Goal: Browse casually

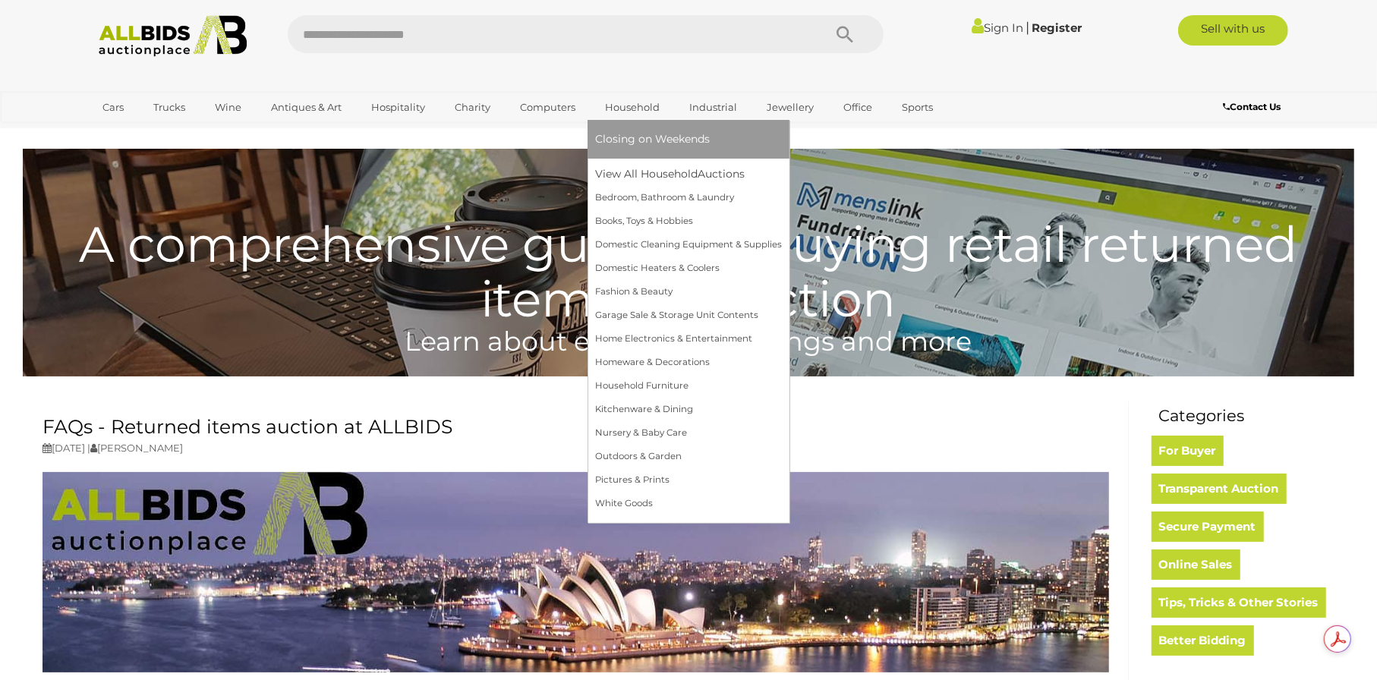
click at [631, 104] on link "Household" at bounding box center [632, 107] width 74 height 25
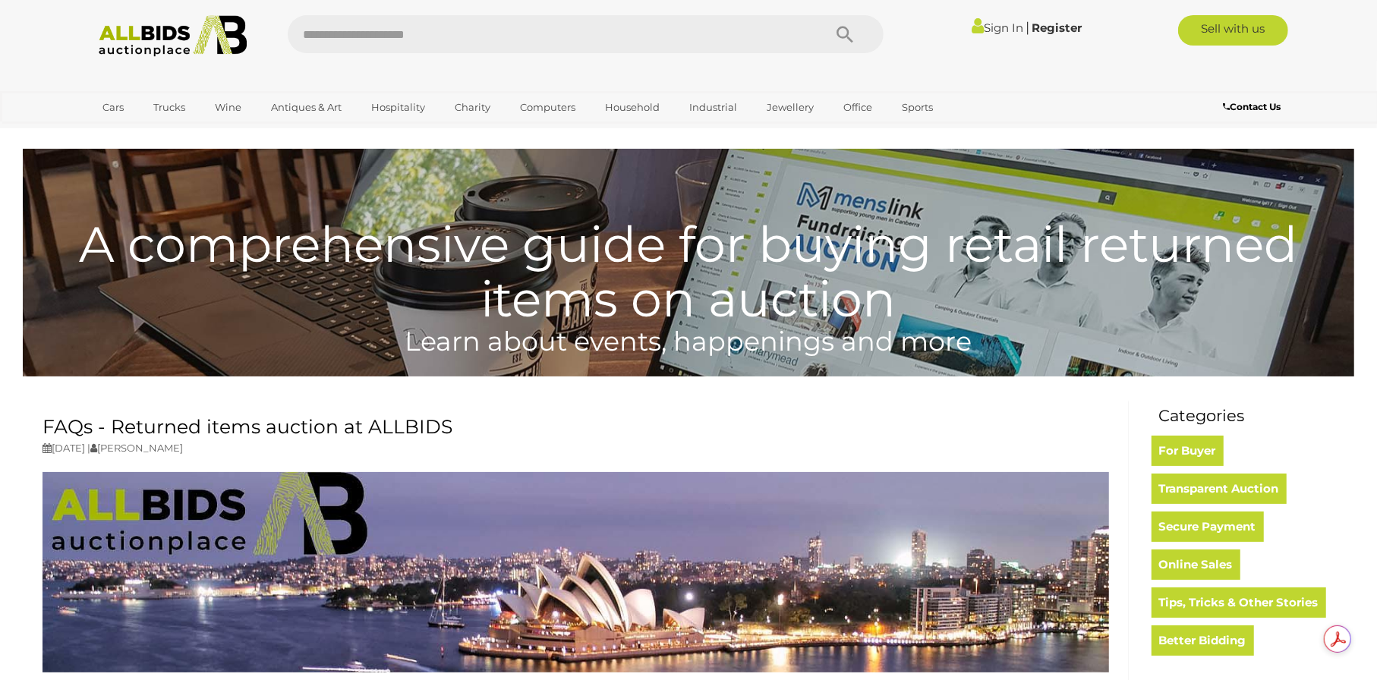
click at [146, 39] on img at bounding box center [172, 36] width 165 height 42
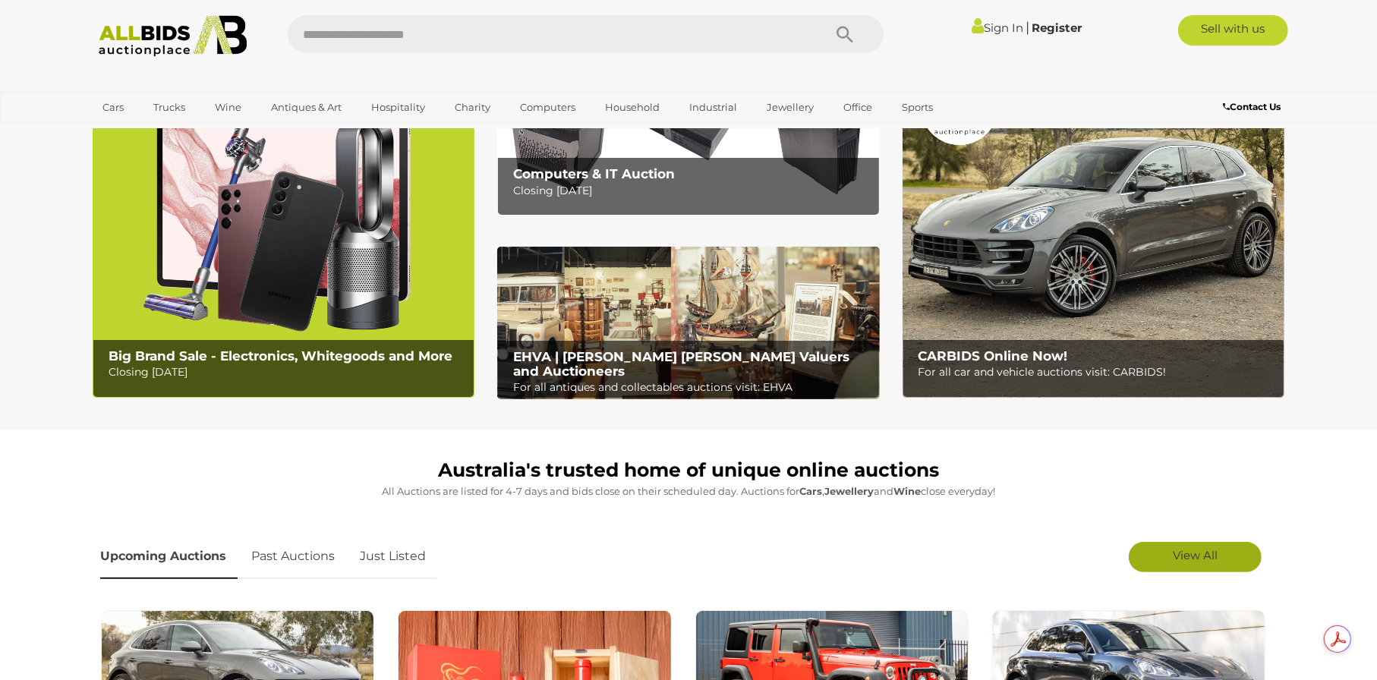
scroll to position [152, 0]
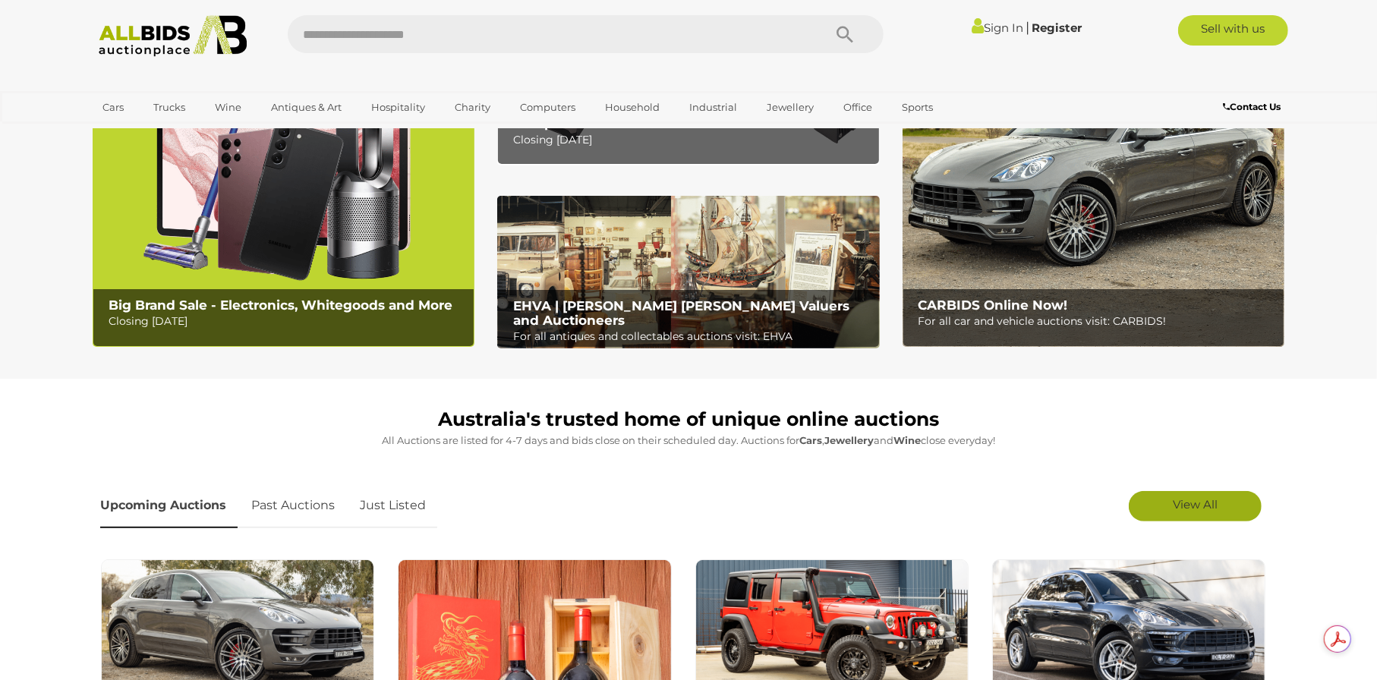
click at [1202, 501] on span "View All" at bounding box center [1195, 504] width 45 height 14
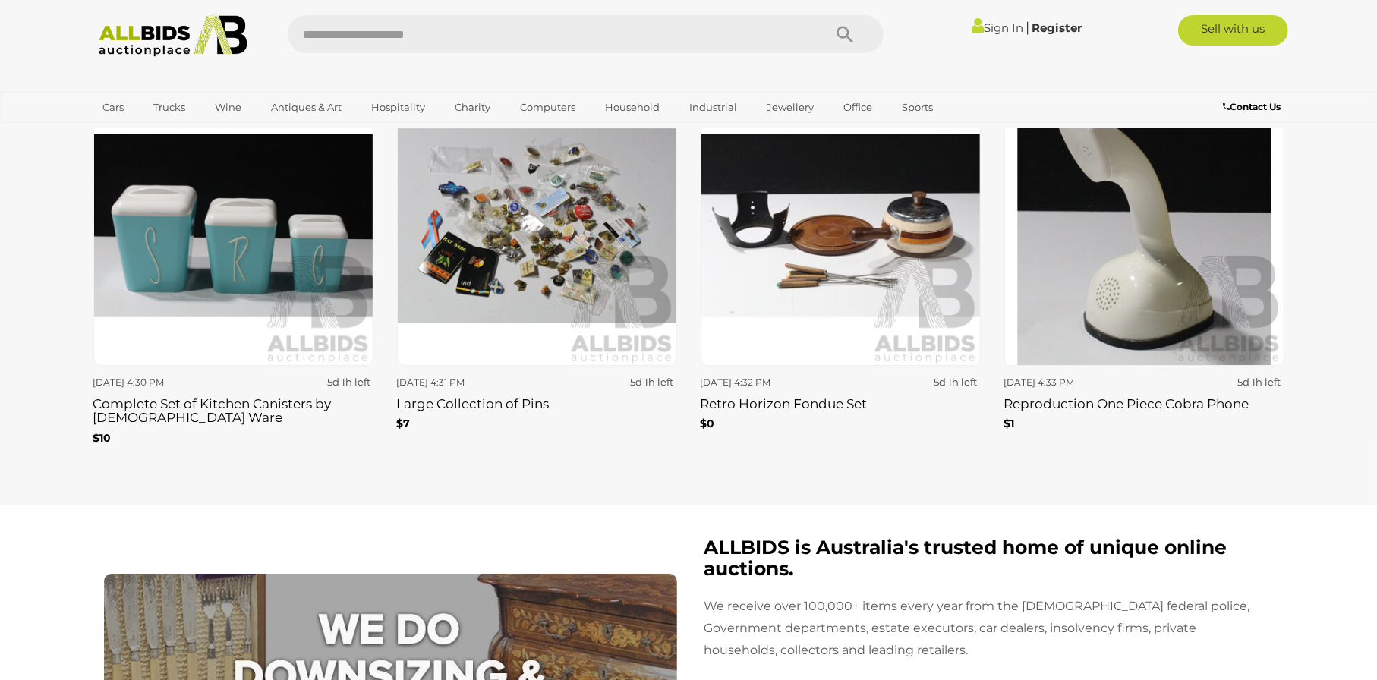
scroll to position [4252, 0]
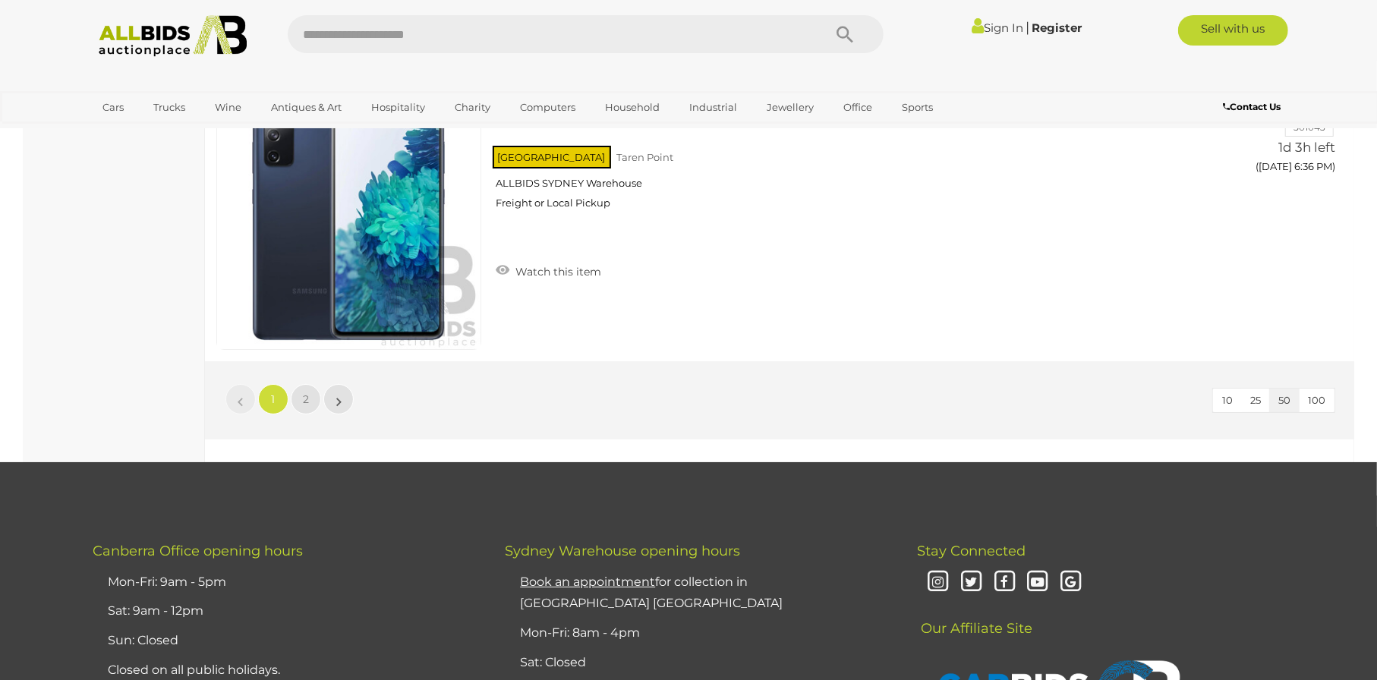
scroll to position [14269, 0]
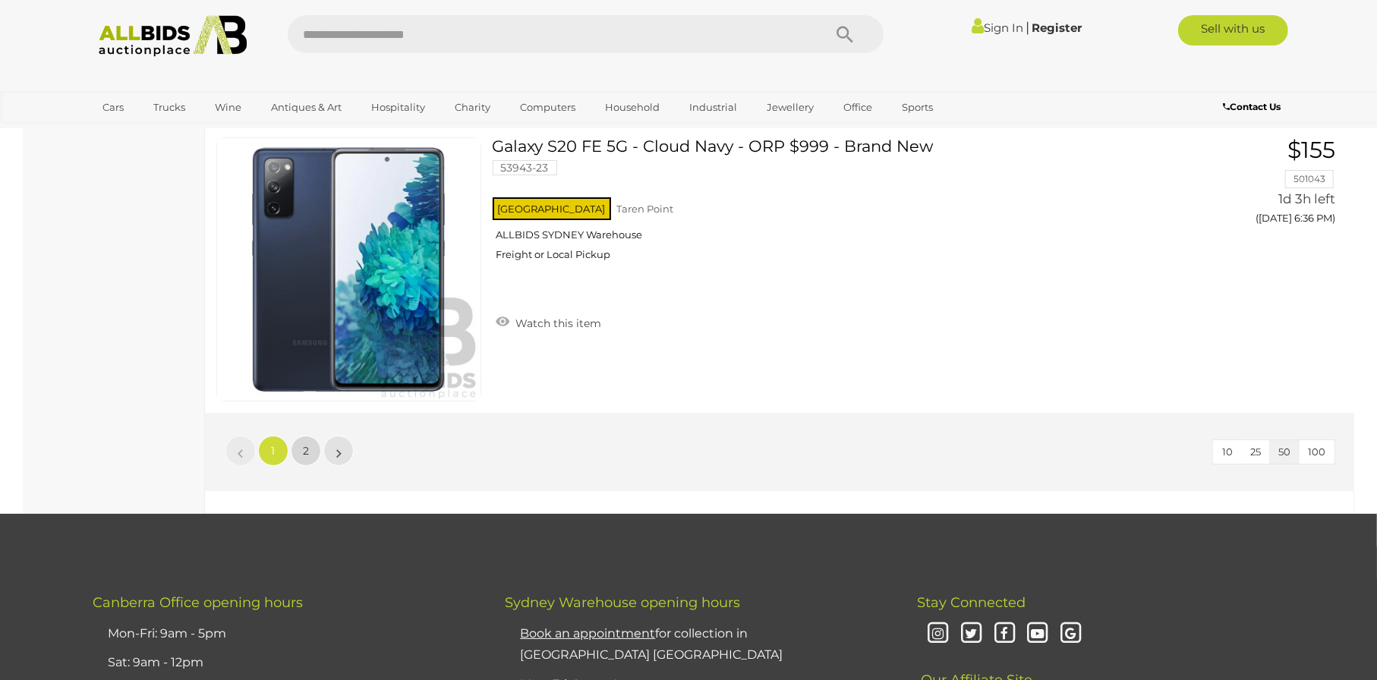
click at [304, 437] on link "2" at bounding box center [306, 451] width 30 height 30
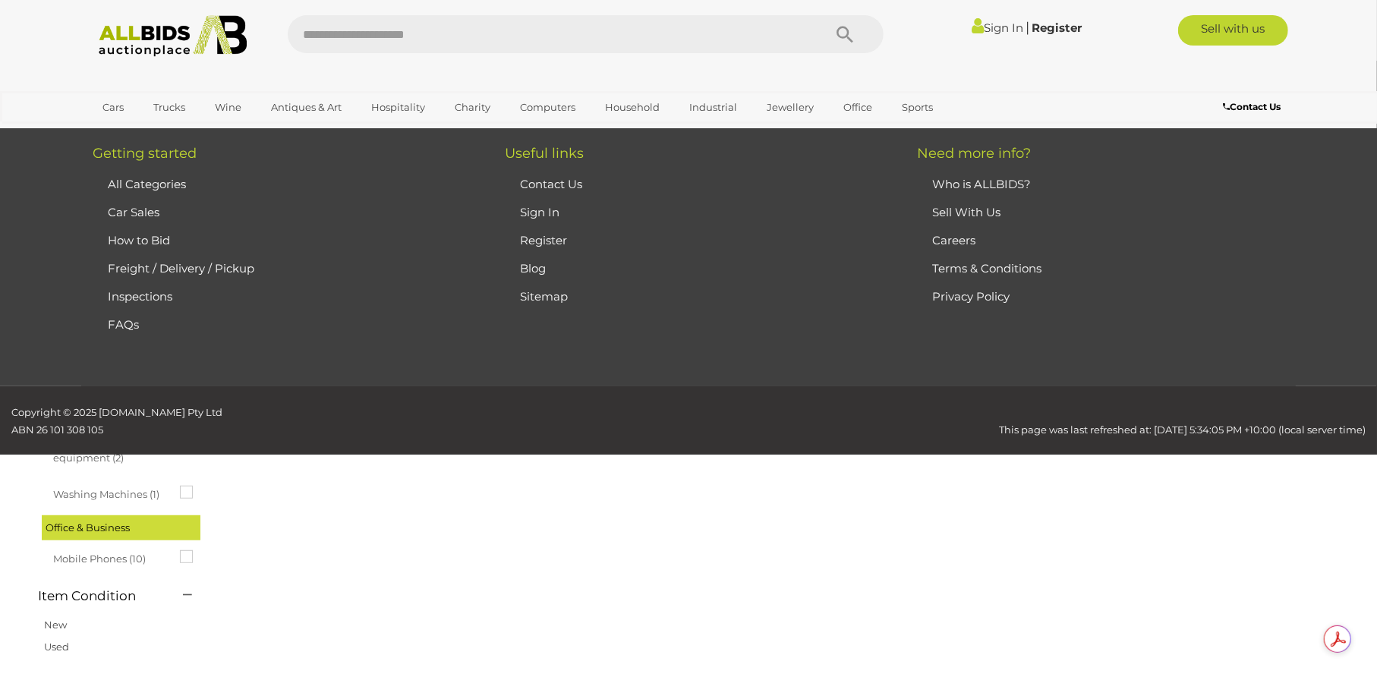
scroll to position [52, 0]
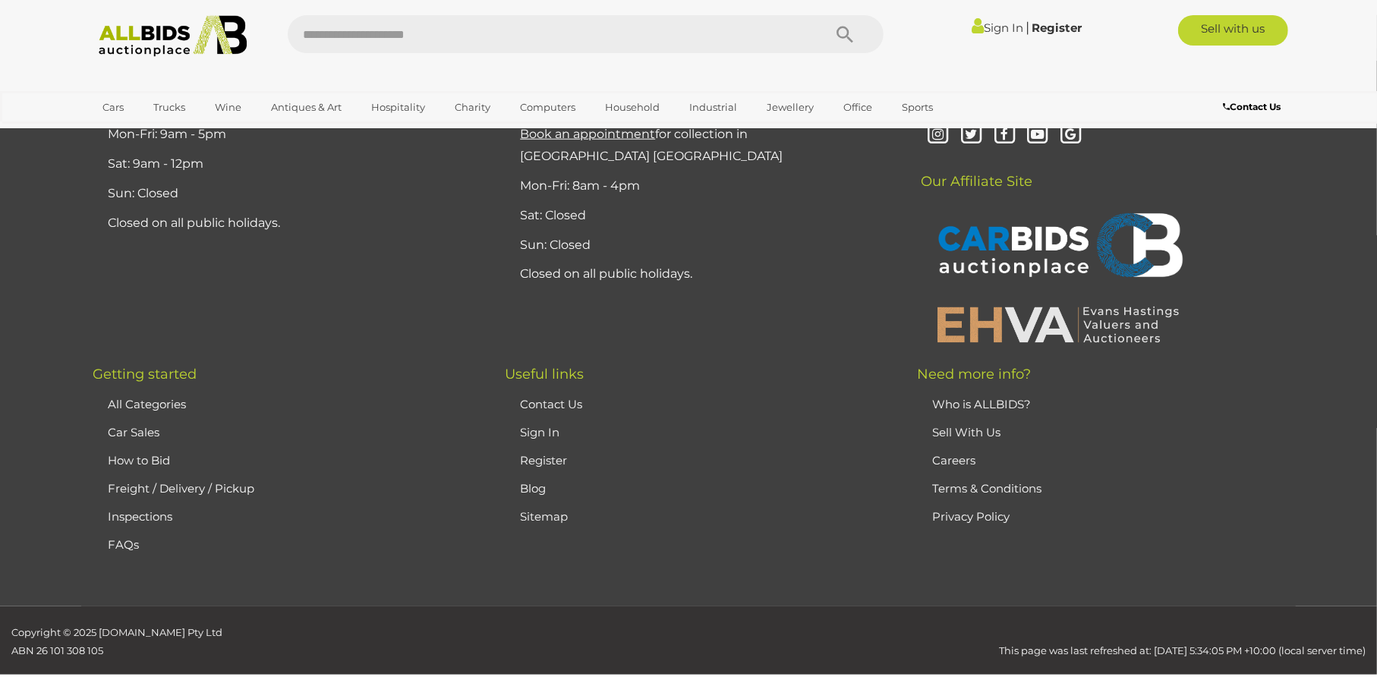
scroll to position [1340, 0]
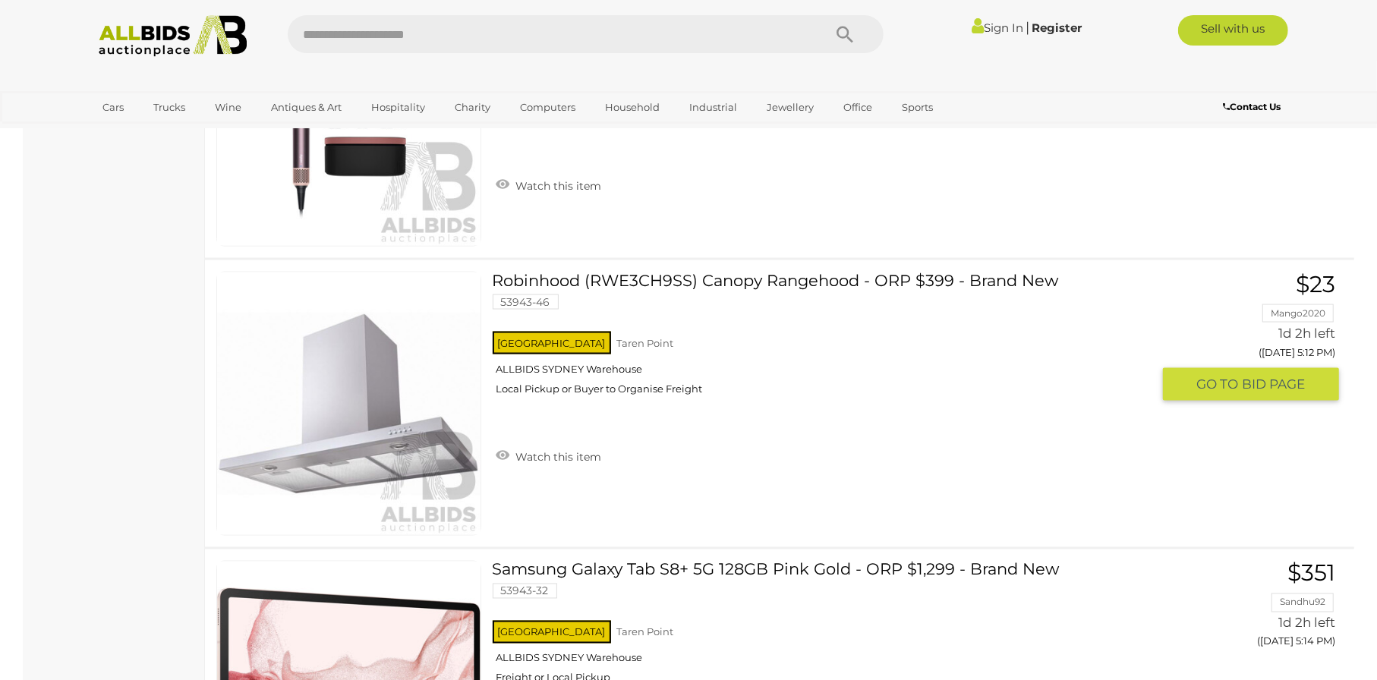
scroll to position [2429, 0]
